Goal: Information Seeking & Learning: Learn about a topic

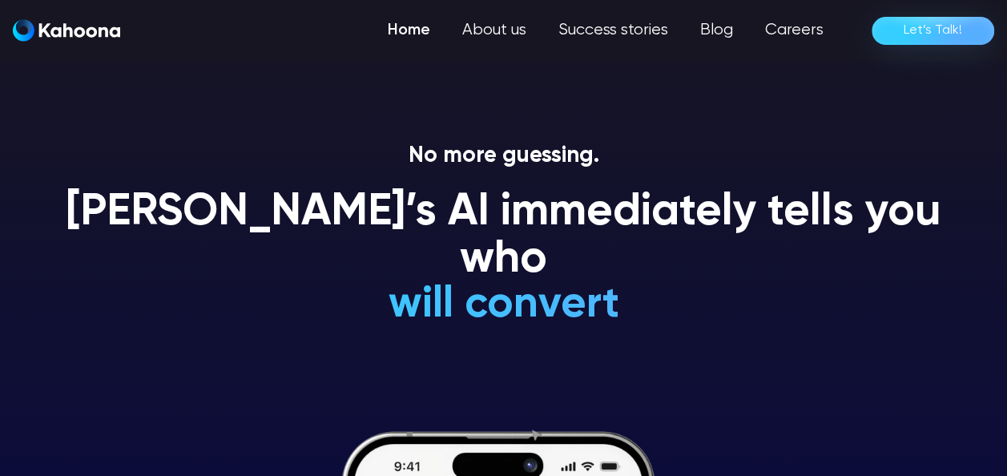
click at [0, 0] on div "See you at CommerceNext 2025 - Come Visit us at Booth SU18! 👉 Book a Meeting" at bounding box center [0, 0] width 0 height 0
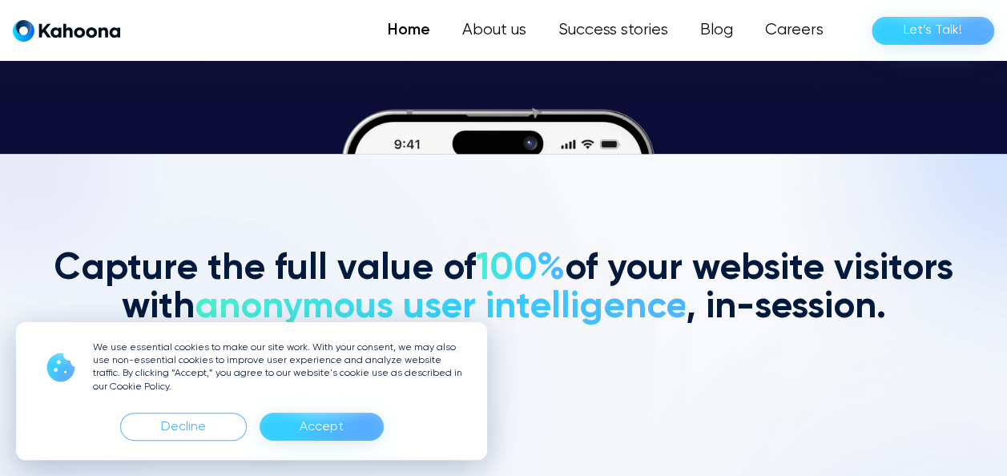
click at [0, 0] on form "****** Mail Sent Get Started" at bounding box center [0, 0] width 0 height 0
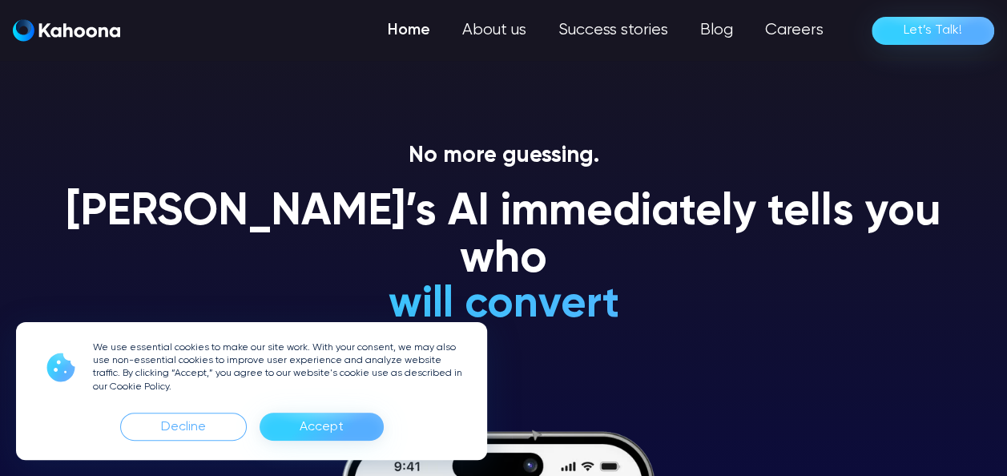
click at [0, 0] on p "See you at CommerceNext 2025 - Come Visit us at Booth SU18! 👉" at bounding box center [0, 0] width 0 height 0
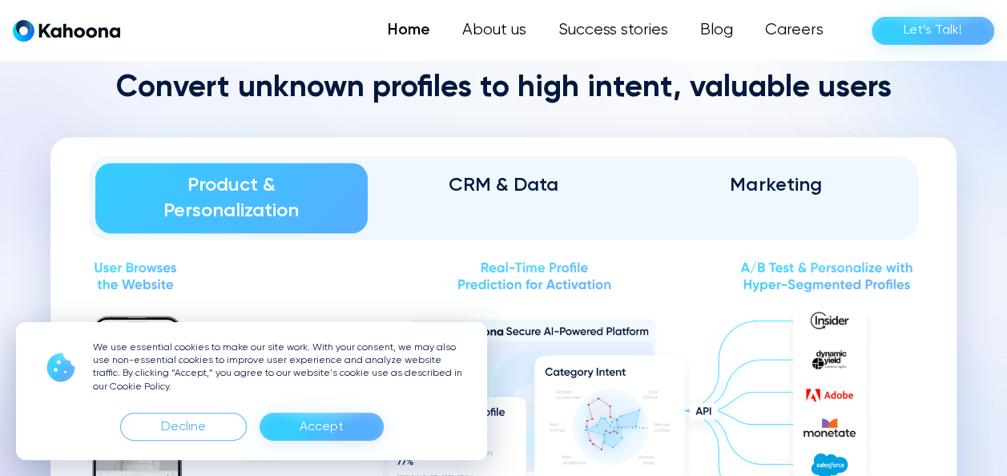
scroll to position [1227, 0]
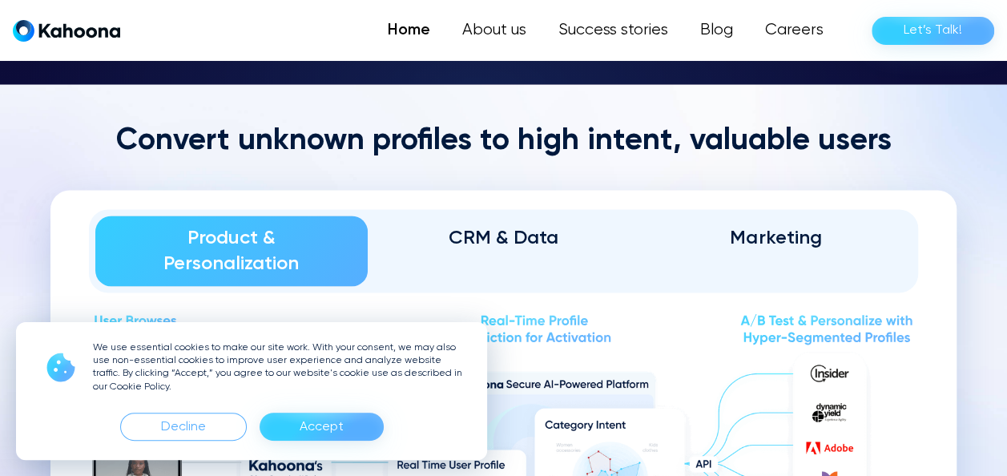
drag, startPoint x: 11, startPoint y: 3, endPoint x: 46, endPoint y: 19, distance: 38.0
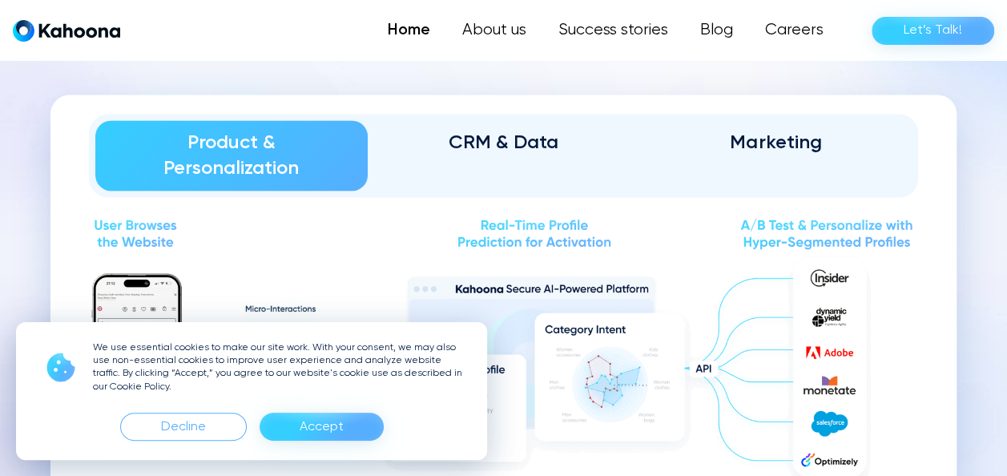
scroll to position [1269, 0]
drag, startPoint x: 46, startPoint y: 19, endPoint x: 11, endPoint y: 59, distance: 52.2
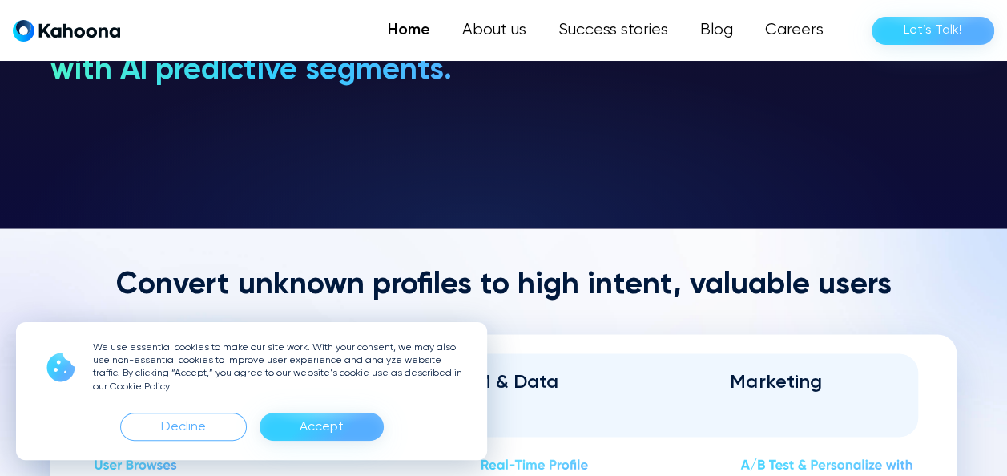
scroll to position [1029, 0]
drag, startPoint x: 14, startPoint y: 155, endPoint x: 299, endPoint y: 303, distance: 320.4
click at [299, 46] on h3 "attributes, and REAL business value of EVERY user, instantly," at bounding box center [259, 8] width 418 height 77
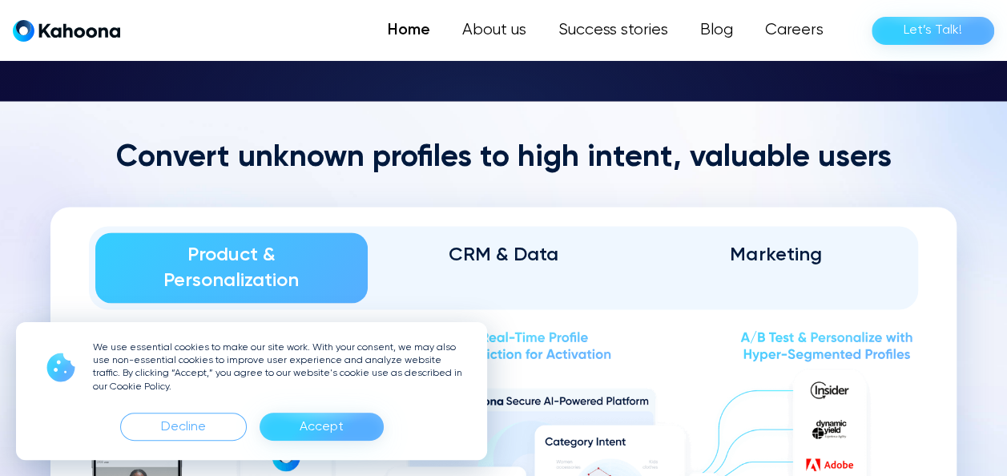
click at [390, 268] on div "CRM & Data" at bounding box center [504, 255] width 228 height 26
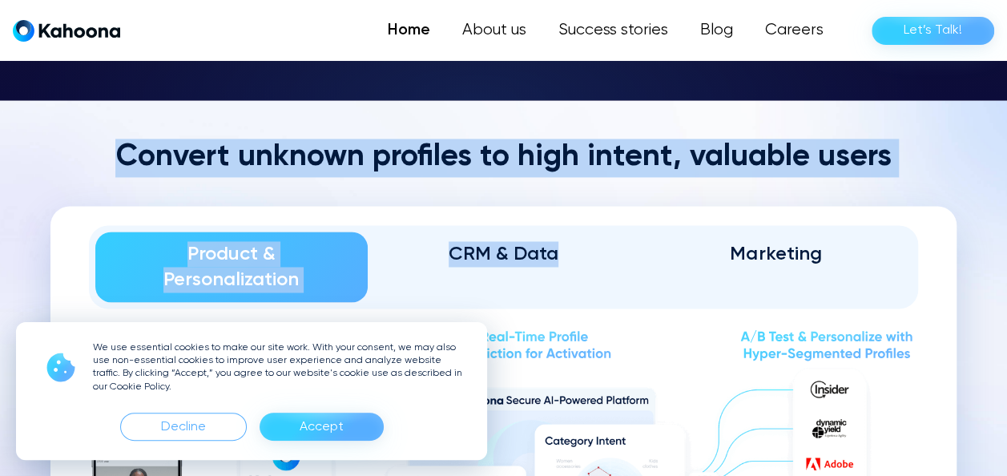
drag, startPoint x: 111, startPoint y: 353, endPoint x: 10, endPoint y: 291, distance: 118.3
click at [50, 291] on div "Convert unknown profiles to high intent, valuable users Product & Personalizati…" at bounding box center [503, 436] width 906 height 594
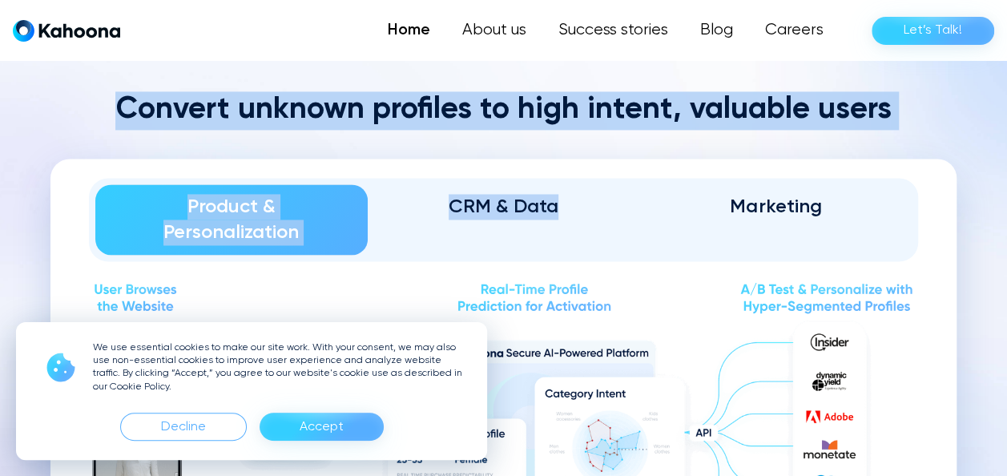
scroll to position [1205, 0]
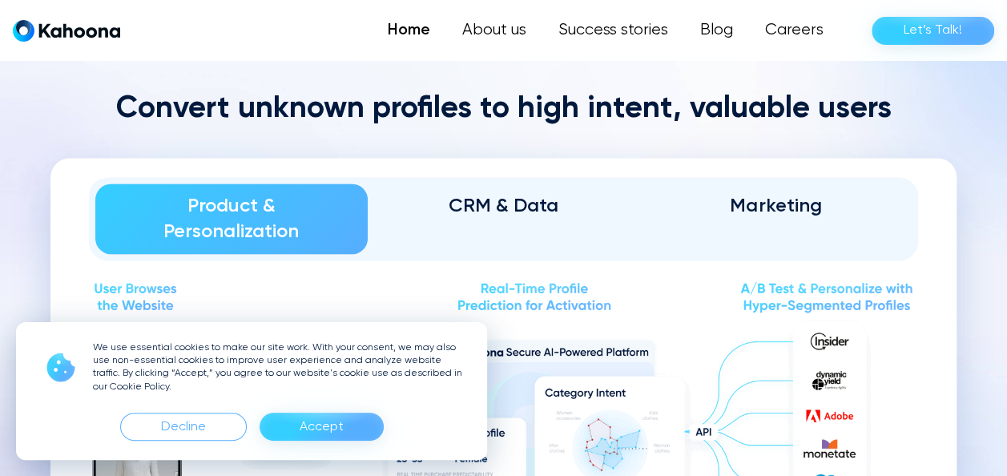
drag, startPoint x: 10, startPoint y: 291, endPoint x: 105, endPoint y: 357, distance: 115.8
click at [662, 219] on div "Marketing" at bounding box center [776, 206] width 228 height 26
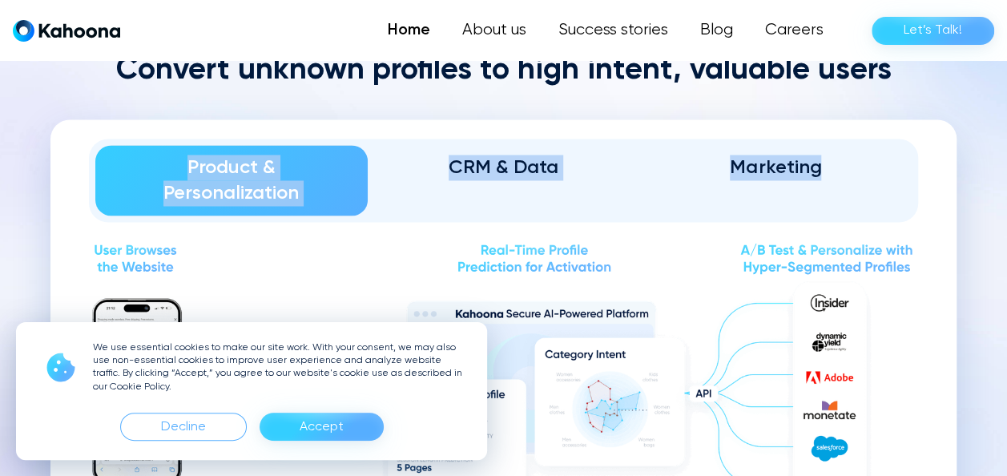
drag, startPoint x: 88, startPoint y: 362, endPoint x: 5, endPoint y: 329, distance: 89.9
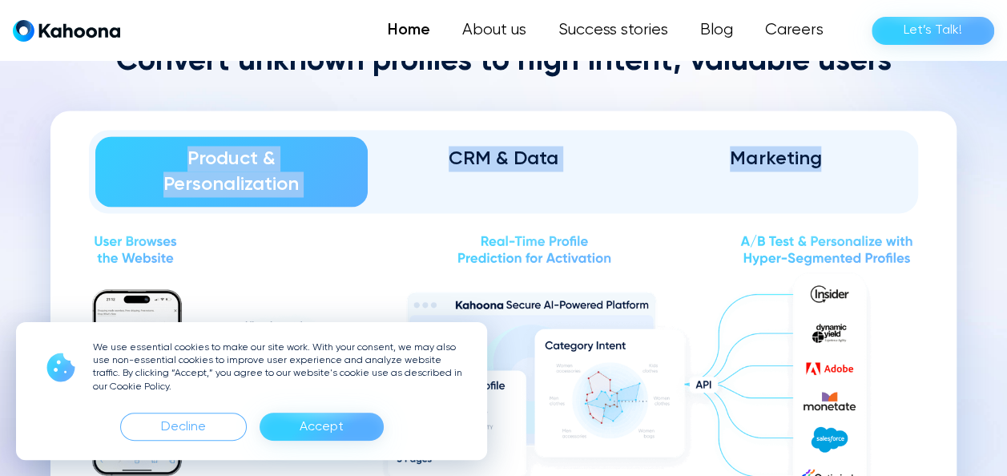
drag, startPoint x: 5, startPoint y: 329, endPoint x: 87, endPoint y: 351, distance: 84.8
click at [390, 172] on div "CRM & Data" at bounding box center [504, 159] width 228 height 26
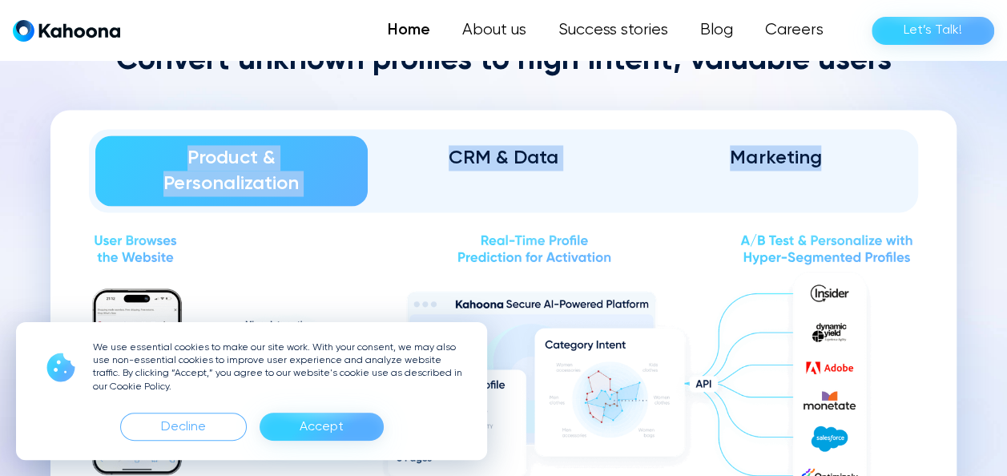
click at [662, 171] on div "Marketing" at bounding box center [776, 158] width 228 height 26
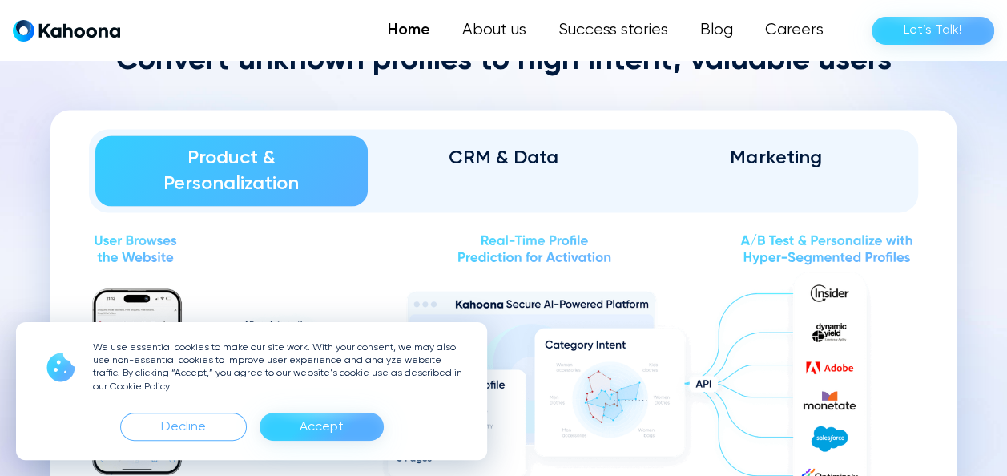
click at [390, 171] on div "CRM & Data" at bounding box center [504, 158] width 228 height 26
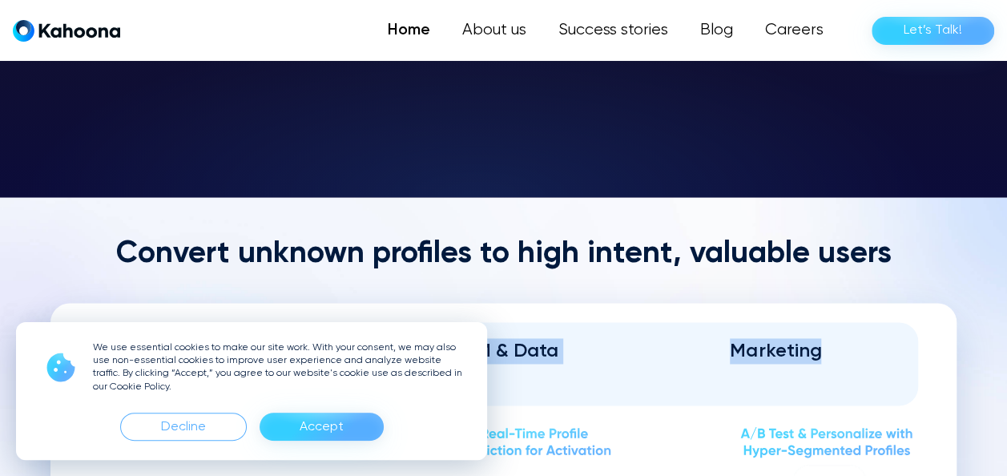
scroll to position [1061, 0]
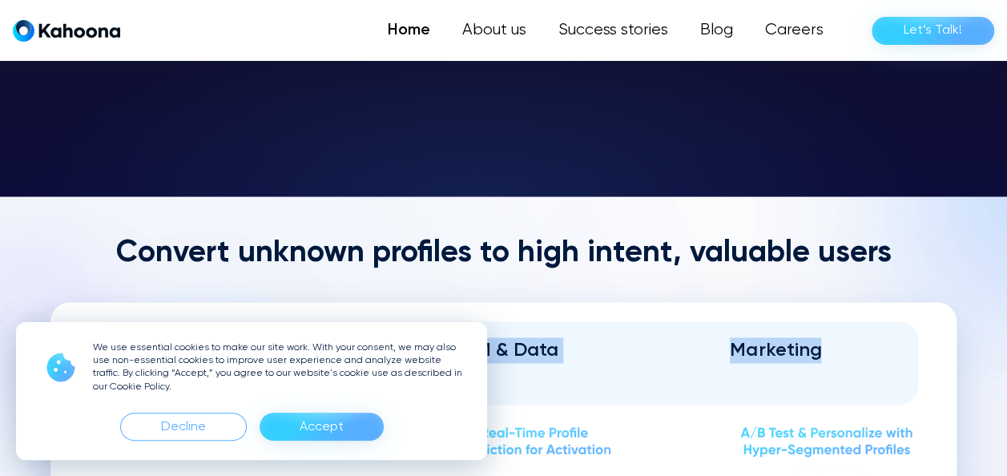
drag, startPoint x: 70, startPoint y: 361, endPoint x: 6, endPoint y: 332, distance: 69.6
click at [89, 332] on div "Product & Personalization CRM & Data Marketing" at bounding box center [503, 362] width 829 height 83
click at [118, 337] on div "Product & Personalization" at bounding box center [232, 362] width 228 height 51
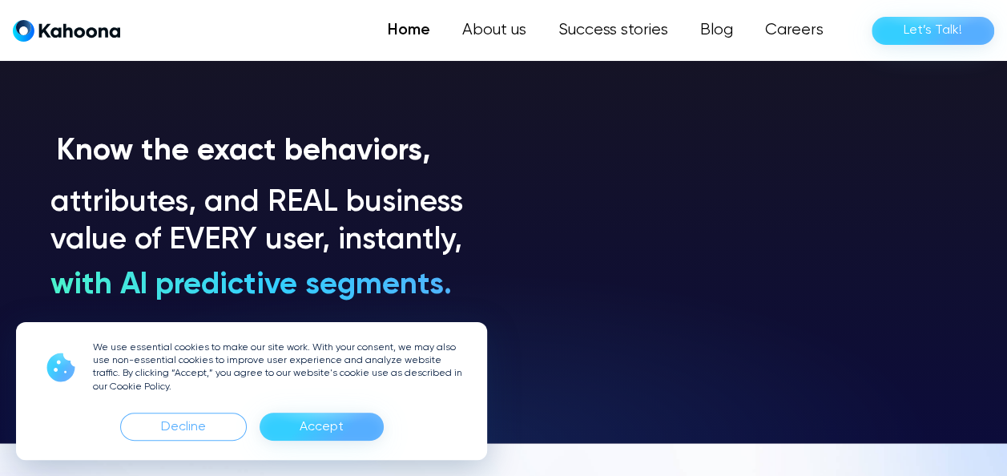
scroll to position [814, 0]
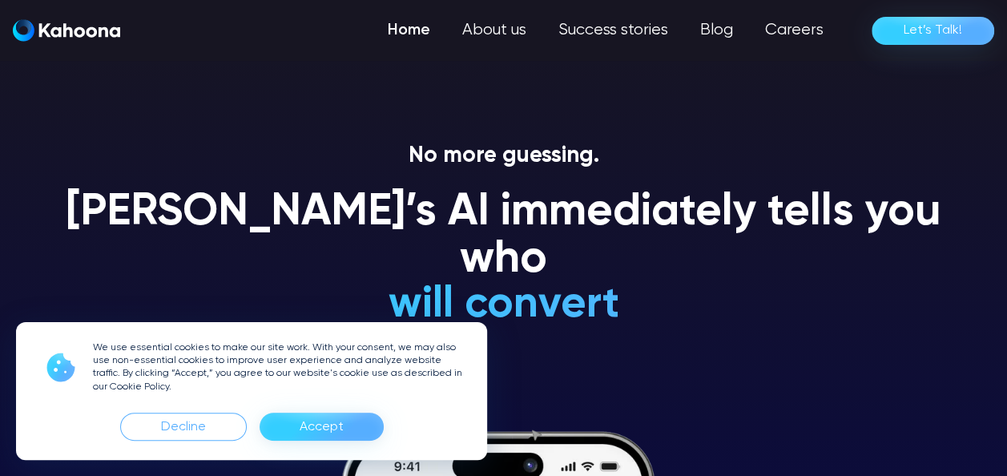
click at [0, 0] on p "See you at CommerceNext 2025 - Come Visit us at Booth SU18! 👉" at bounding box center [0, 0] width 0 height 0
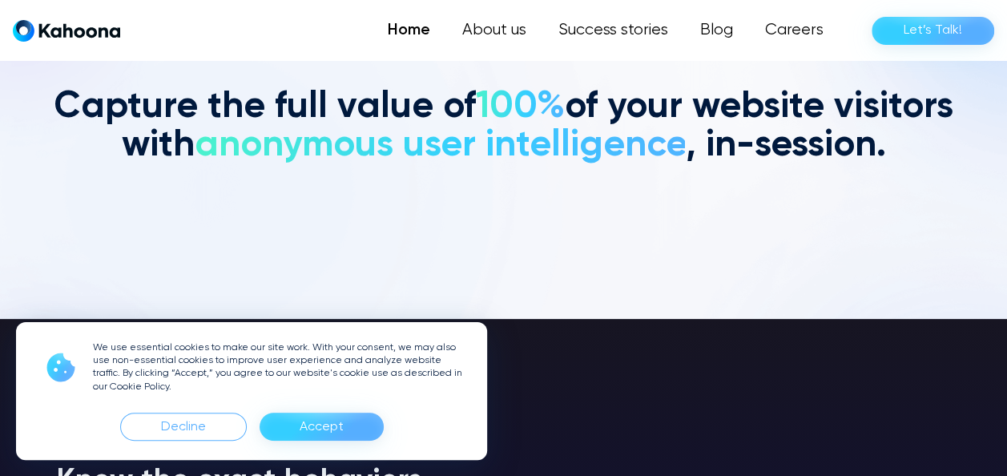
scroll to position [484, 0]
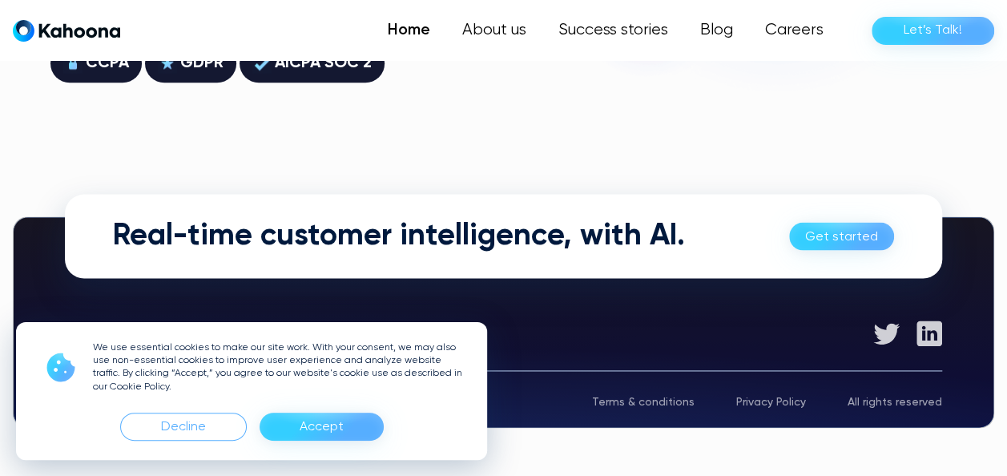
scroll to position [8835, 0]
click at [0, 0] on h3 "Why Our Customers Love and Trust Us" at bounding box center [0, 0] width 0 height 0
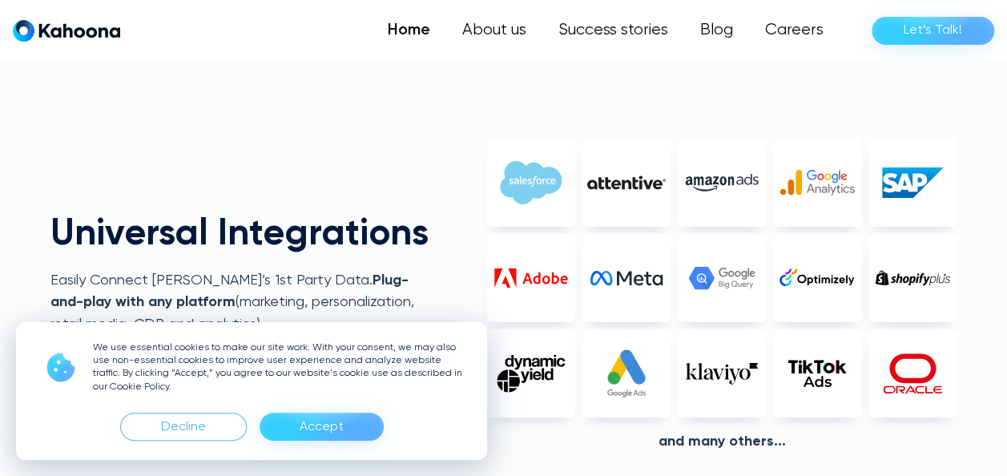
scroll to position [2746, 0]
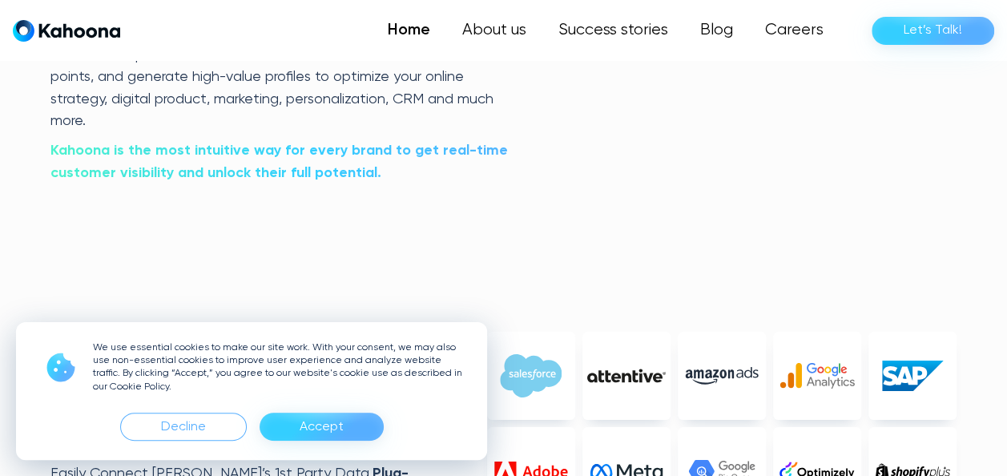
scroll to position [2842, 0]
